Goal: Information Seeking & Learning: Learn about a topic

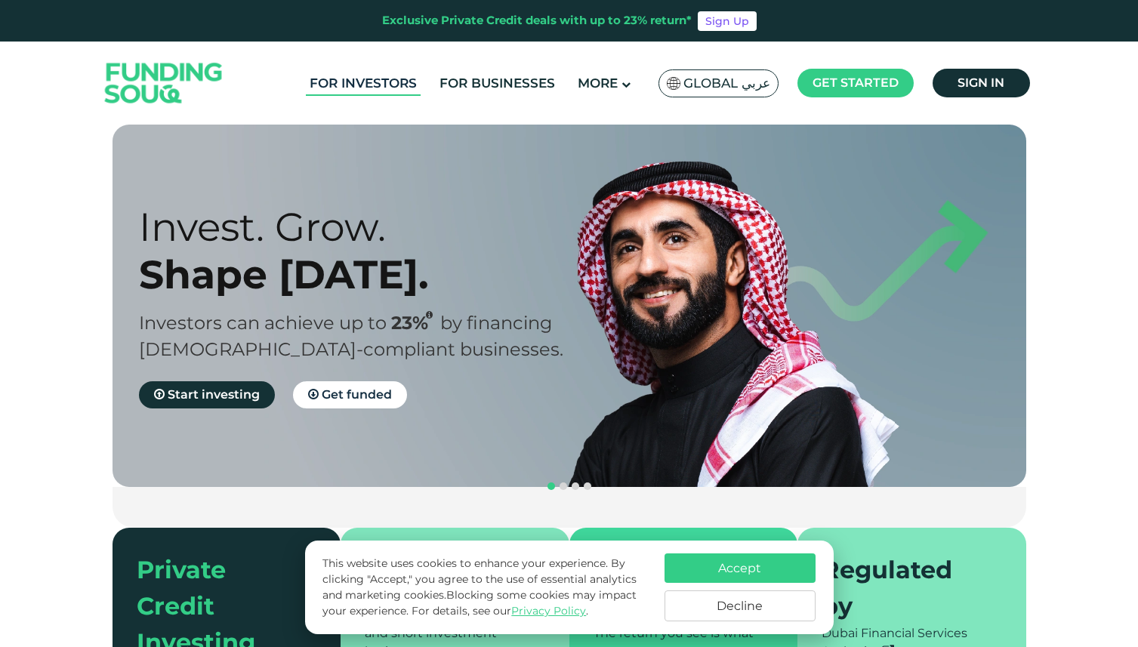
click at [374, 85] on link "For Investors" at bounding box center [363, 83] width 115 height 25
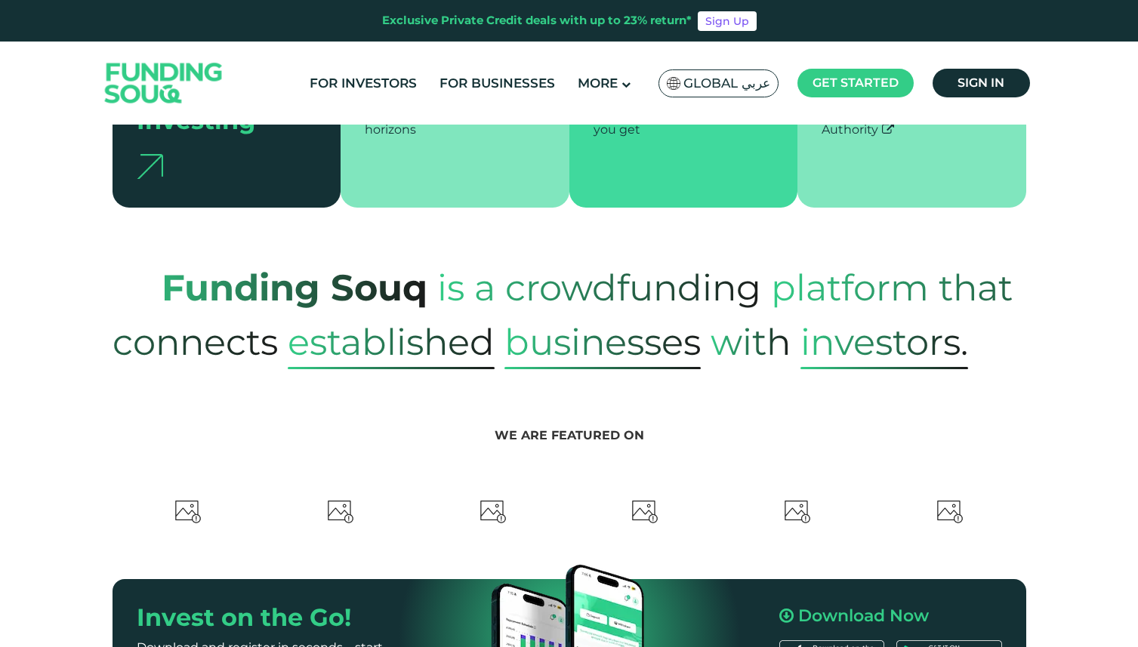
type tc-range-slider "4"
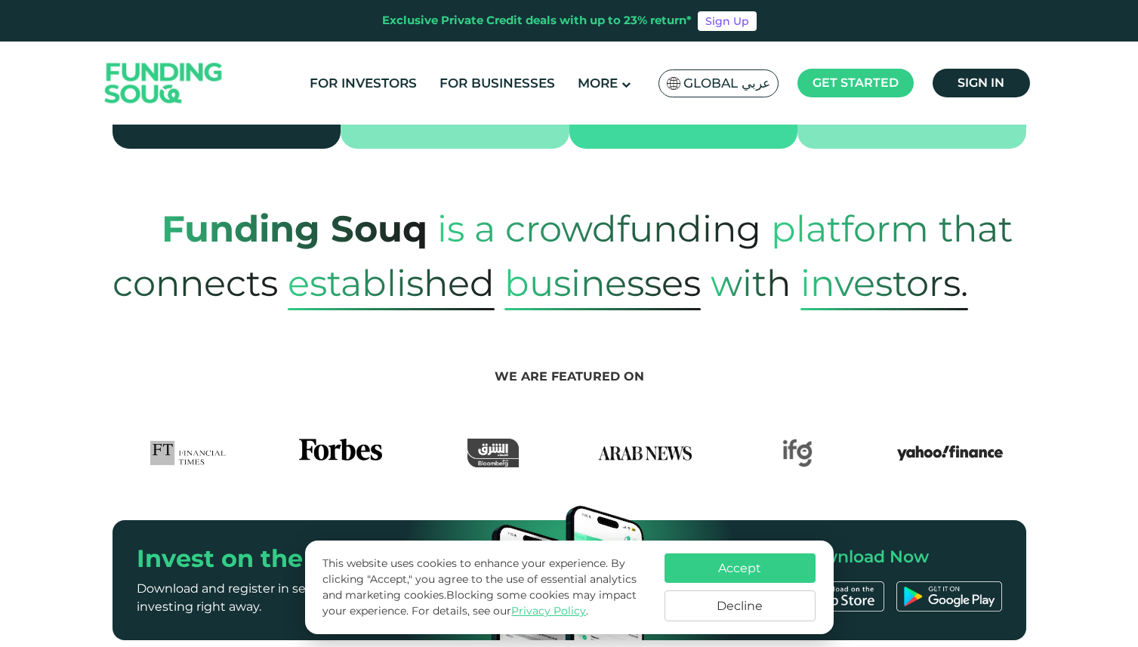
scroll to position [485, 0]
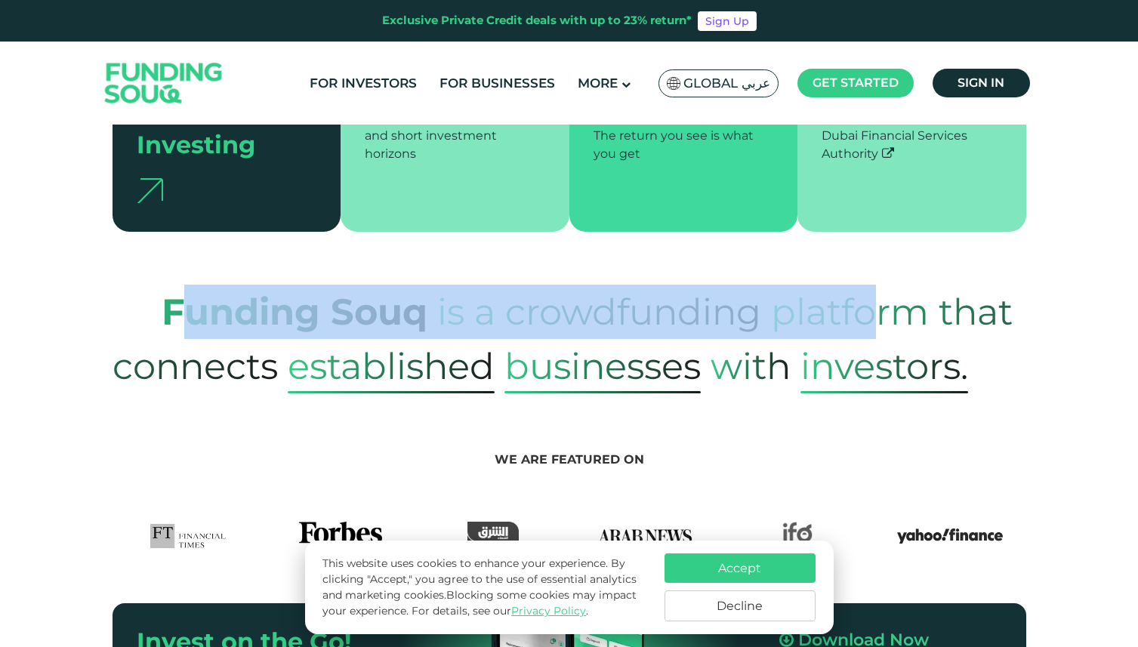
drag, startPoint x: 173, startPoint y: 286, endPoint x: 879, endPoint y: 287, distance: 705.6
click at [879, 287] on p "Funding Souq is a crowdfunding platform that connects established Businesses wi…" at bounding box center [570, 339] width 914 height 109
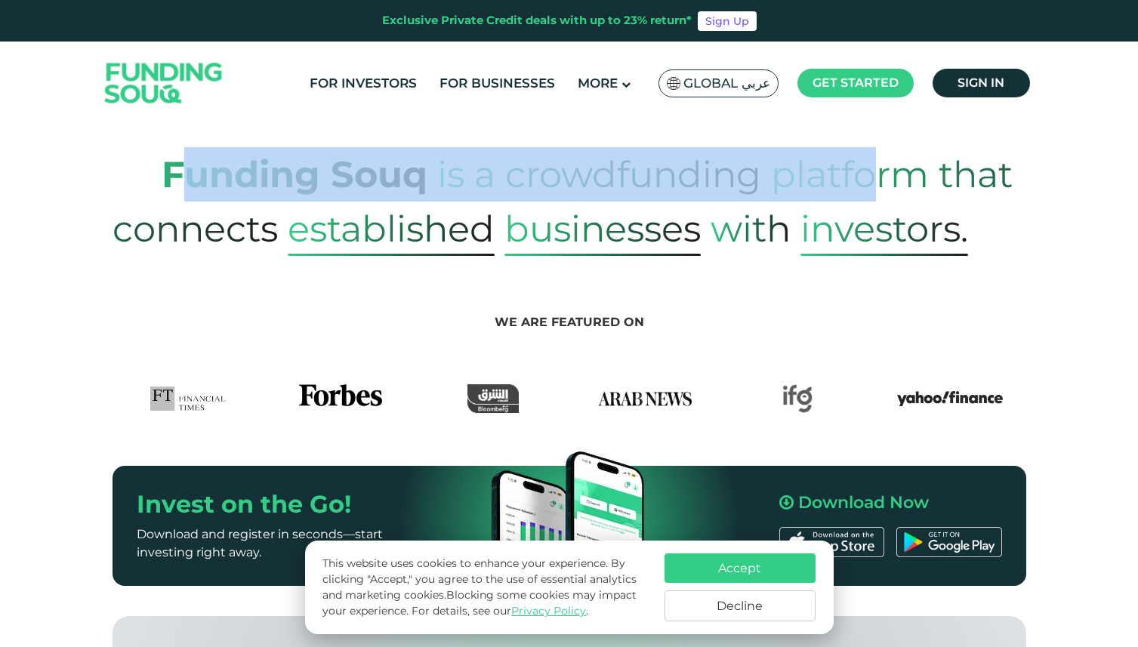
scroll to position [627, 0]
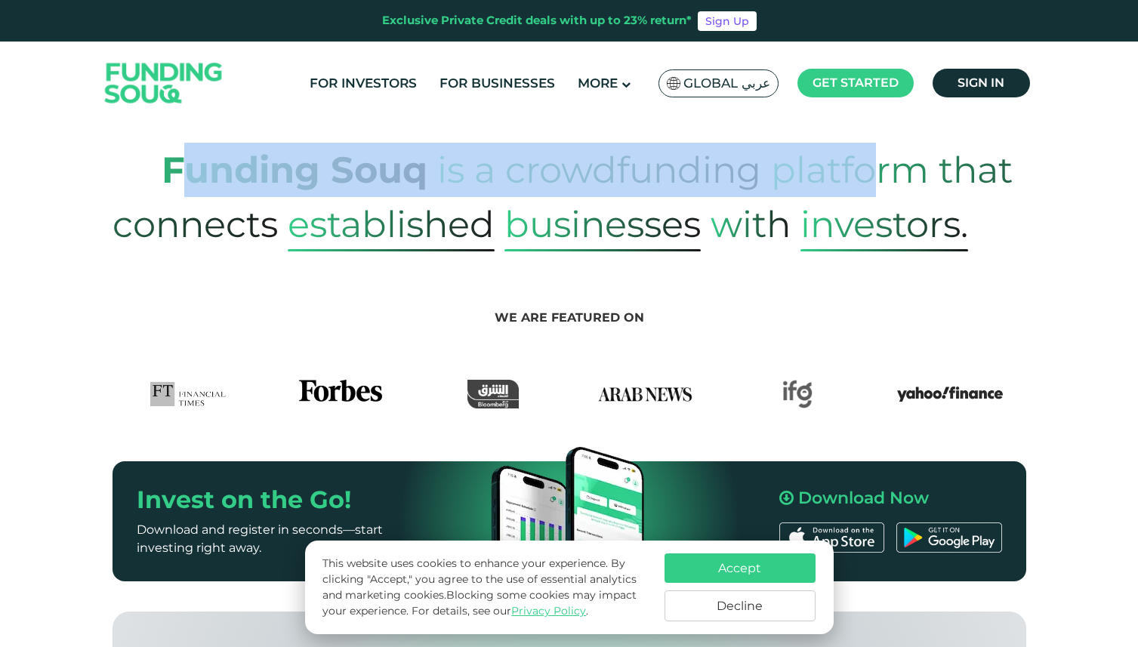
click at [732, 604] on button "Decline" at bounding box center [740, 606] width 151 height 31
